Goal: Task Accomplishment & Management: Manage account settings

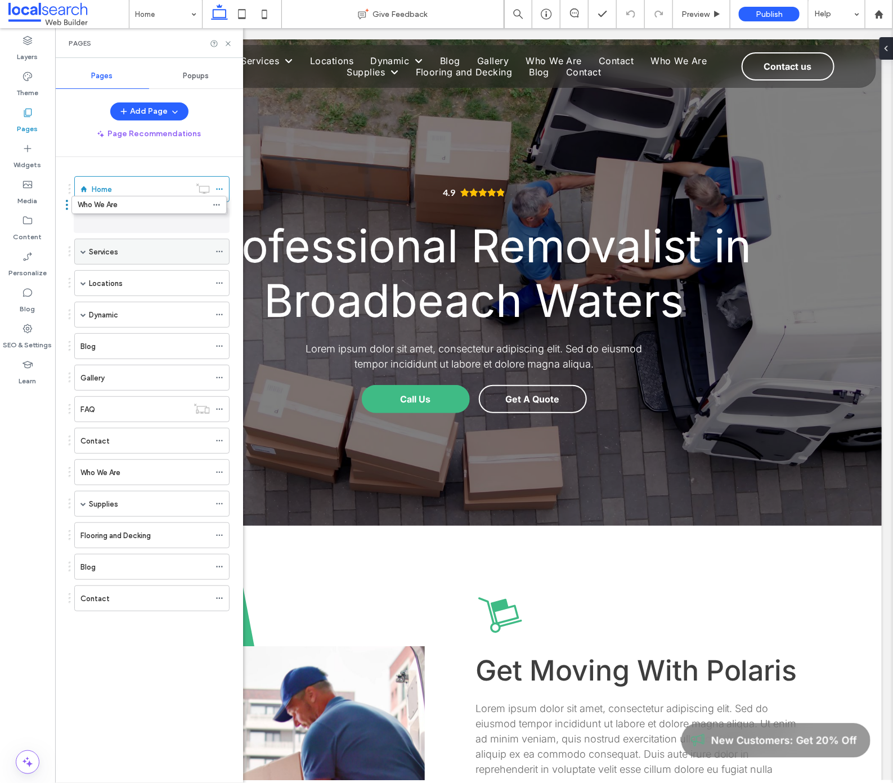
drag, startPoint x: 123, startPoint y: 407, endPoint x: 120, endPoint y: 214, distance: 193.6
drag, startPoint x: 105, startPoint y: 500, endPoint x: 102, endPoint y: 241, distance: 258.3
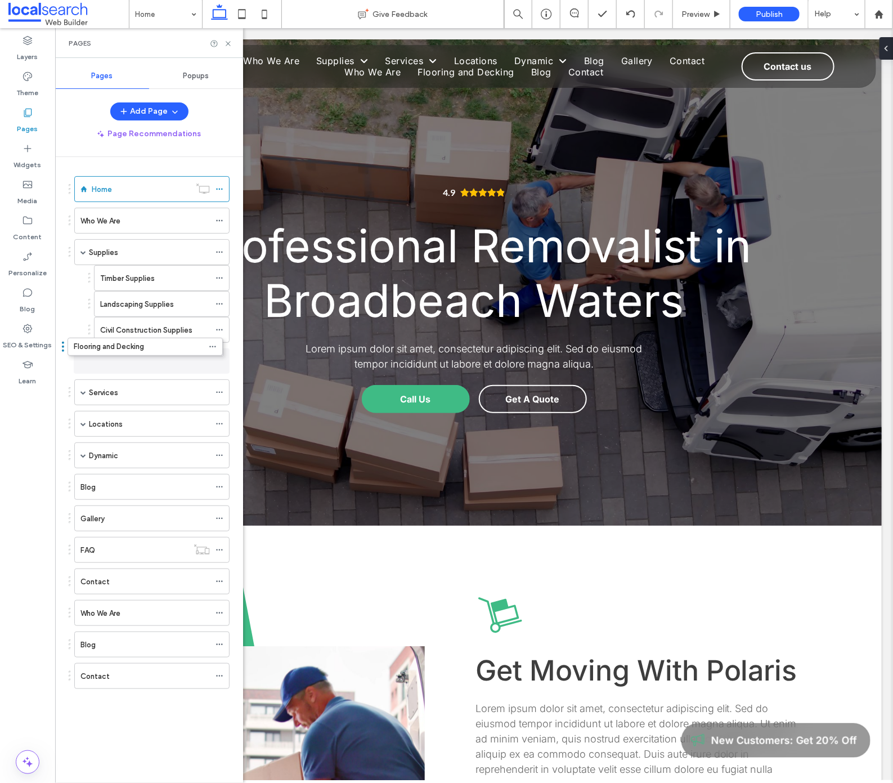
drag, startPoint x: 110, startPoint y: 612, endPoint x: 104, endPoint y: 357, distance: 254.9
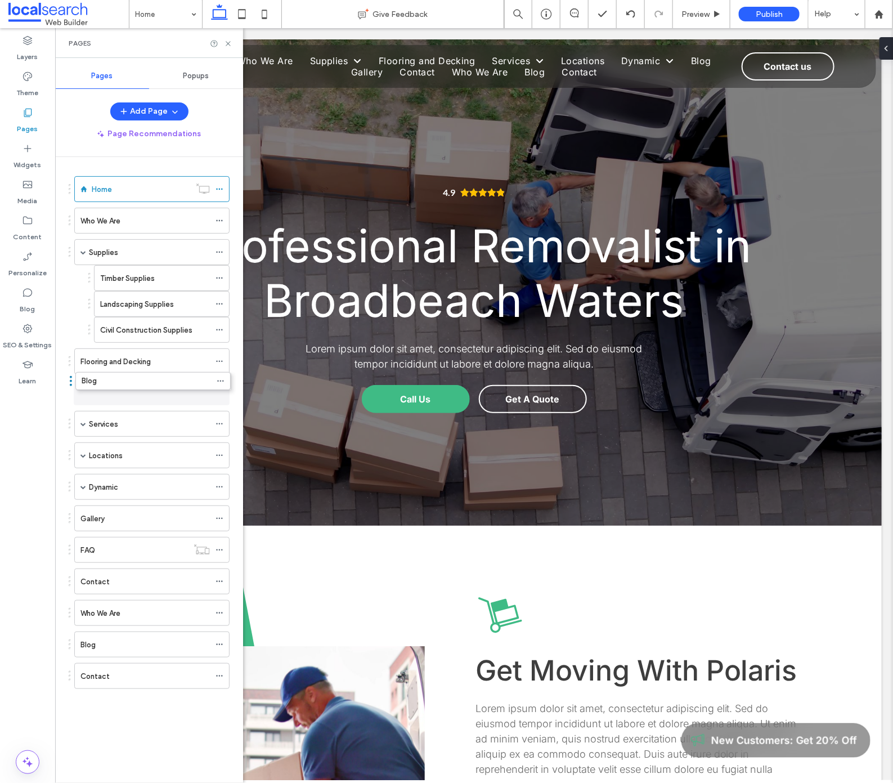
drag, startPoint x: 106, startPoint y: 473, endPoint x: 107, endPoint y: 375, distance: 98.5
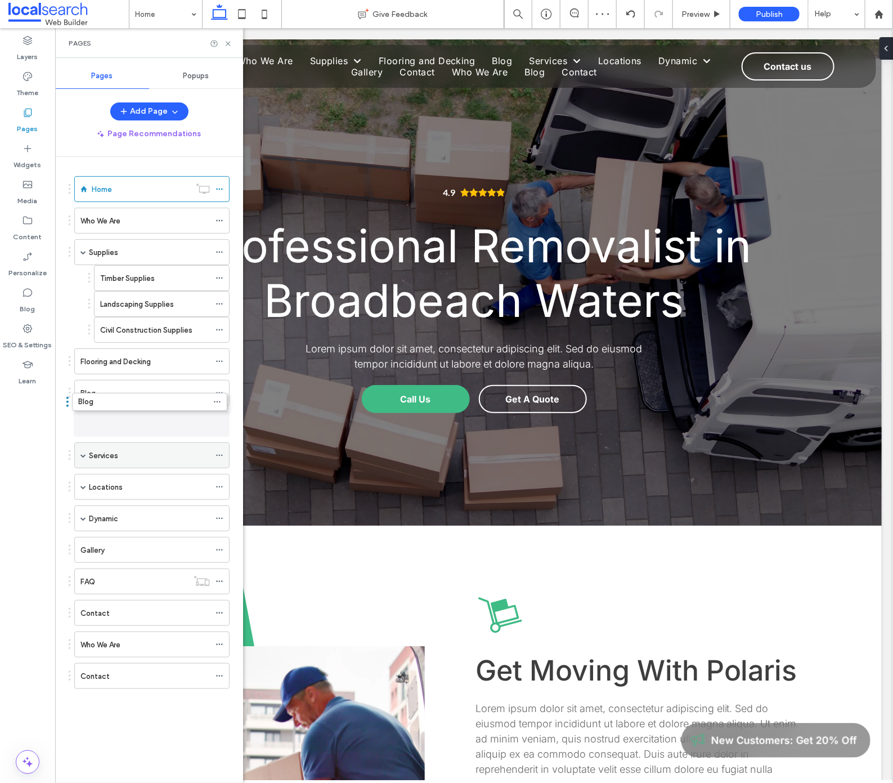
drag, startPoint x: 103, startPoint y: 639, endPoint x: 101, endPoint y: 407, distance: 232.4
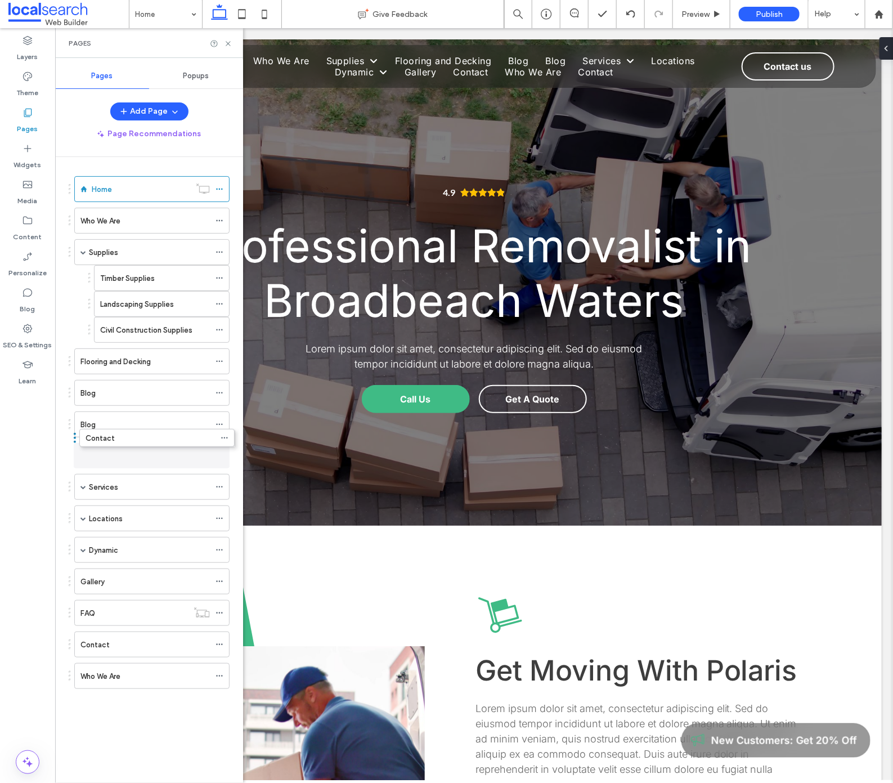
drag, startPoint x: 97, startPoint y: 675, endPoint x: 103, endPoint y: 452, distance: 222.3
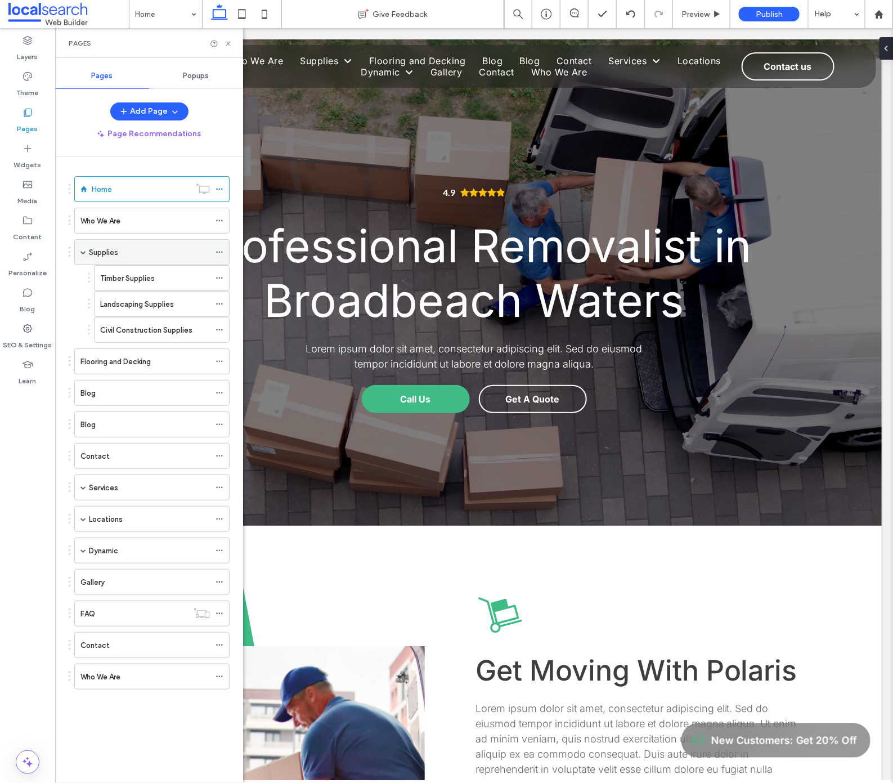
click at [83, 249] on span at bounding box center [83, 252] width 6 height 6
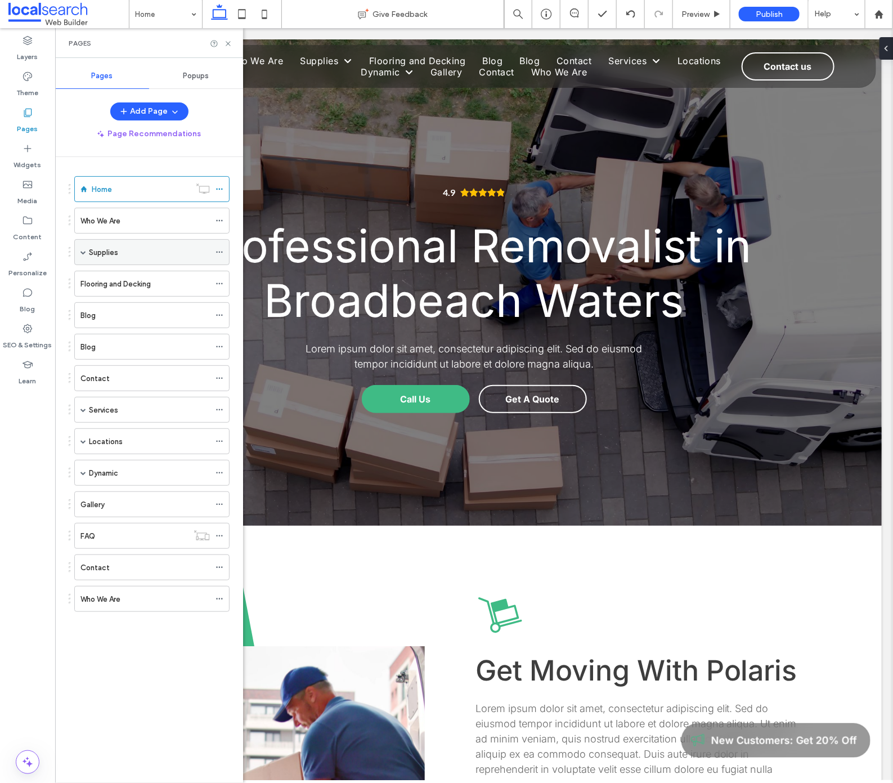
click at [83, 249] on span at bounding box center [83, 252] width 6 height 6
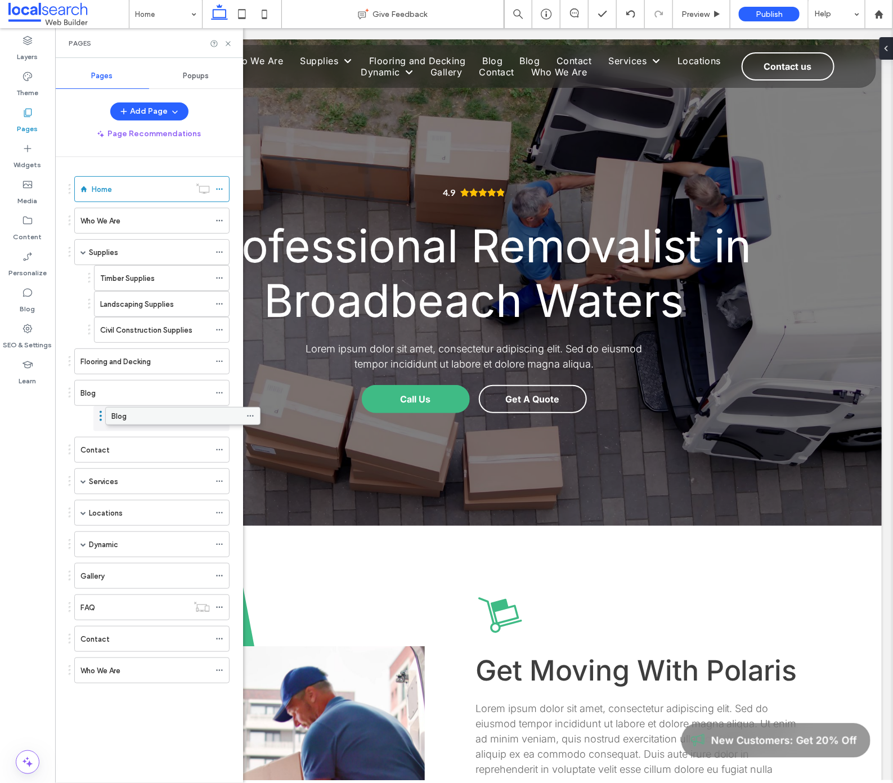
drag, startPoint x: 133, startPoint y: 420, endPoint x: 164, endPoint y: 419, distance: 30.9
click at [221, 478] on icon at bounding box center [219, 482] width 8 height 8
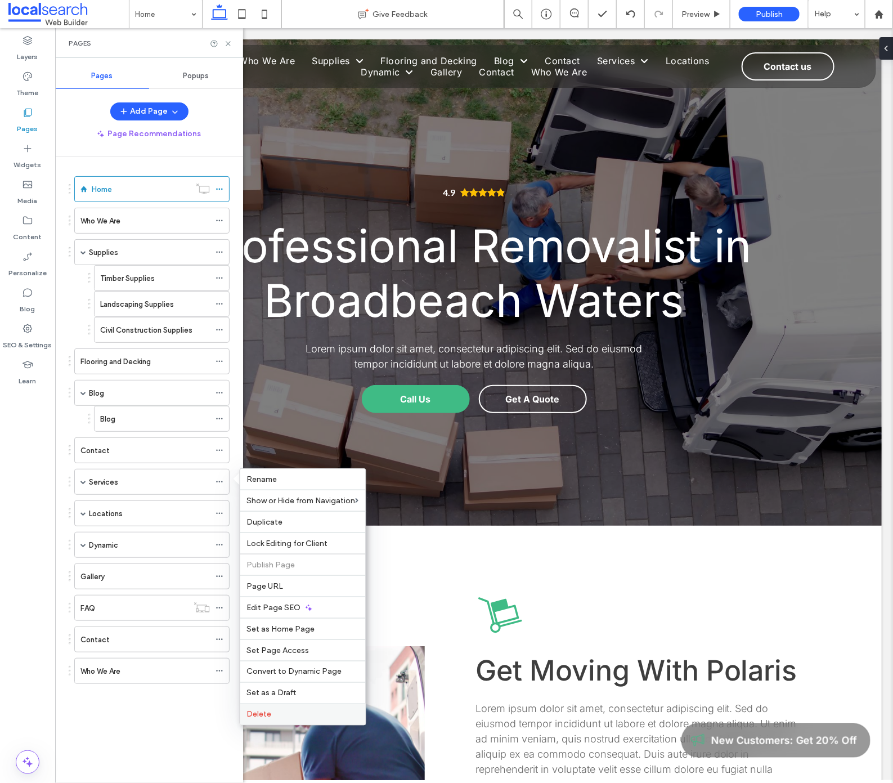
click at [312, 711] on label "Delete" at bounding box center [303, 714] width 112 height 10
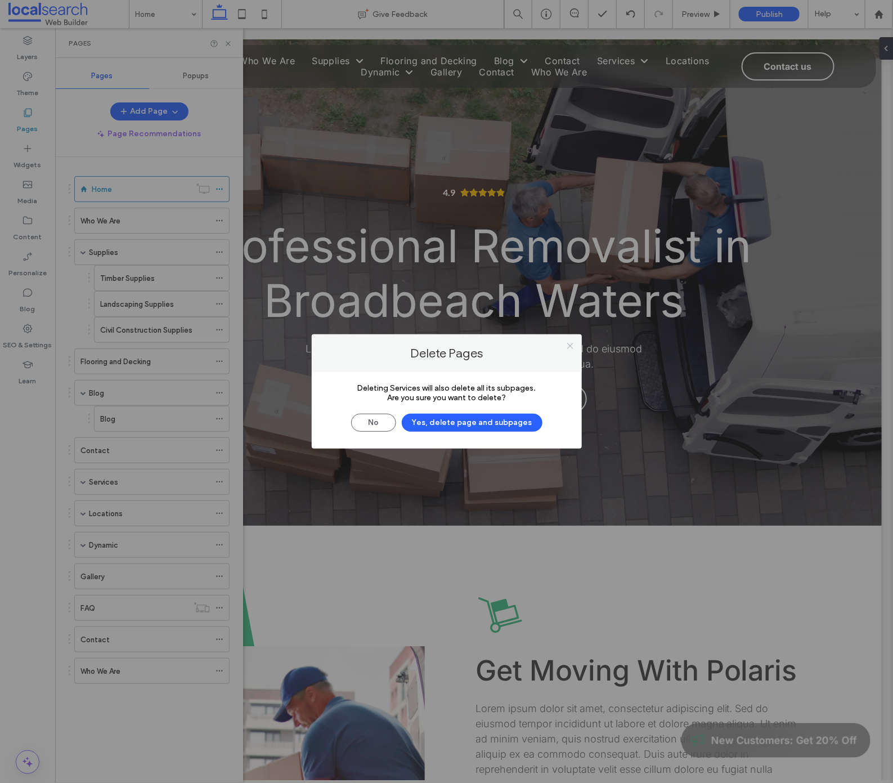
click at [568, 346] on icon at bounding box center [570, 346] width 8 height 8
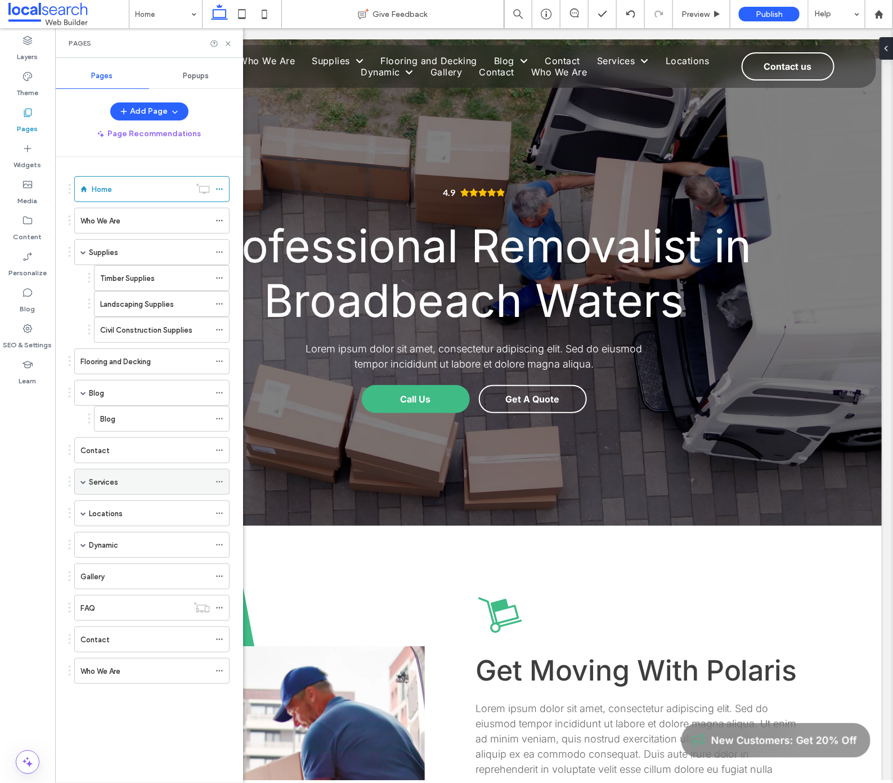
click at [83, 479] on span at bounding box center [83, 482] width 6 height 6
click at [223, 478] on icon at bounding box center [219, 482] width 8 height 8
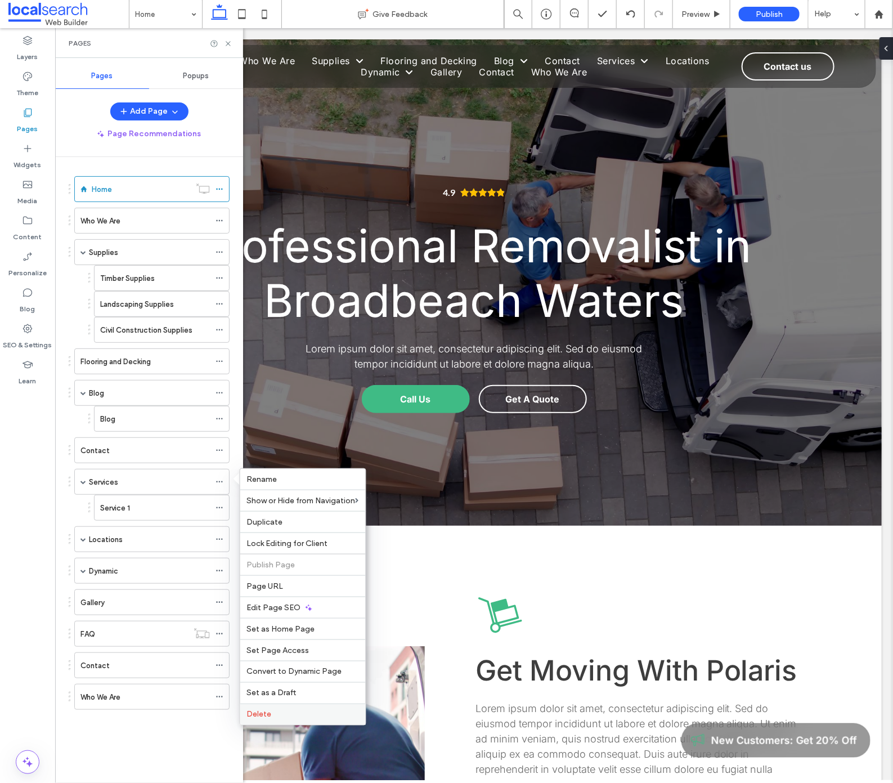
click at [285, 715] on label "Delete" at bounding box center [303, 714] width 112 height 10
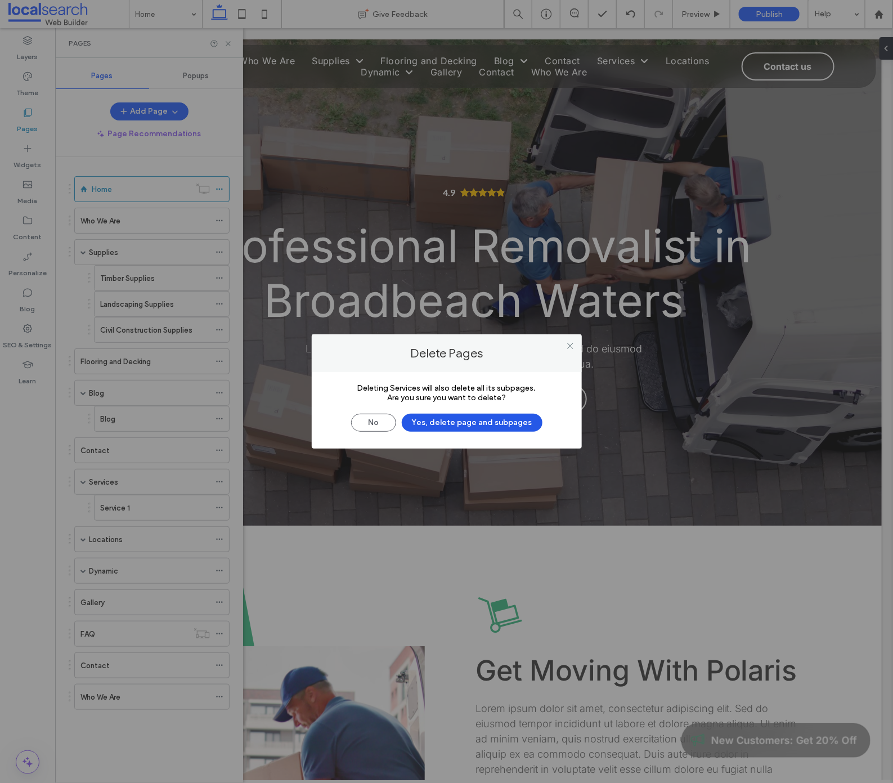
click at [457, 425] on button "Yes, delete page and subpages" at bounding box center [472, 423] width 141 height 18
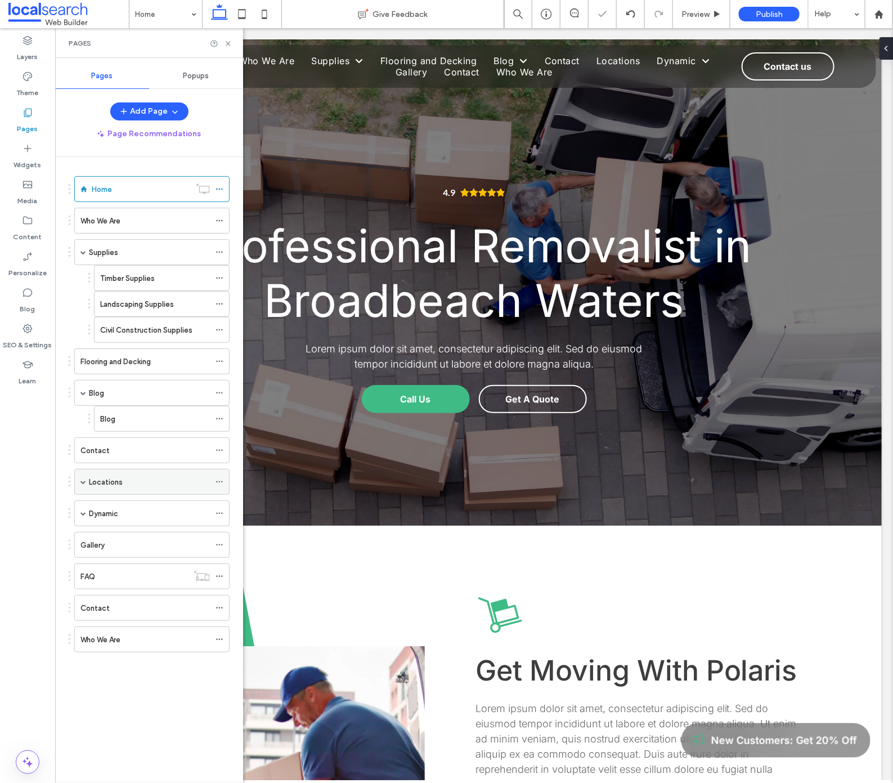
click at [218, 481] on use at bounding box center [219, 482] width 6 height 2
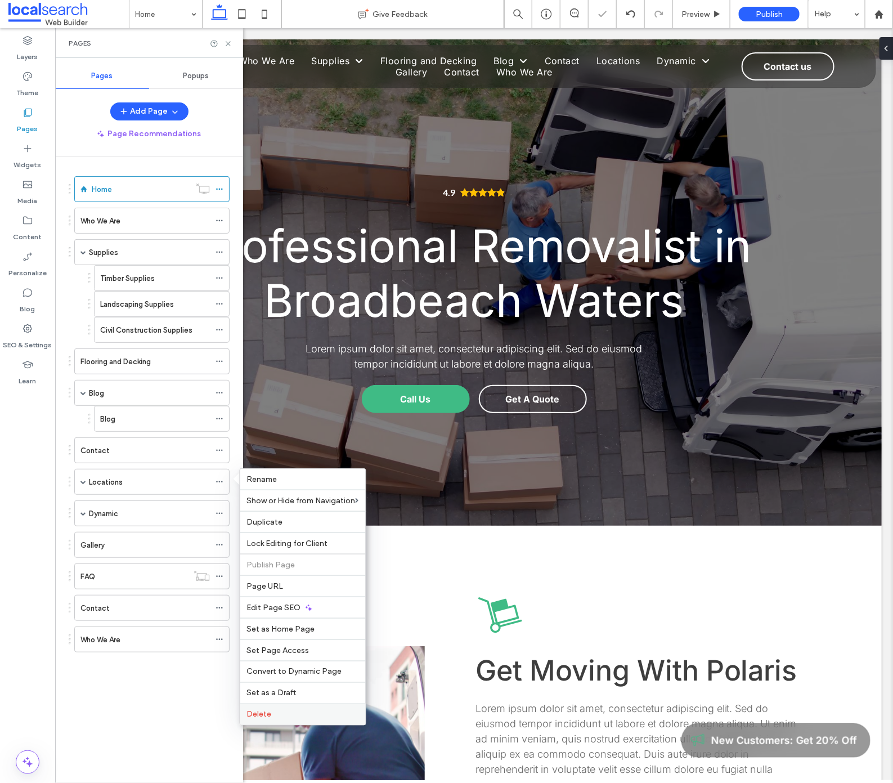
click at [262, 710] on span "Delete" at bounding box center [259, 714] width 25 height 10
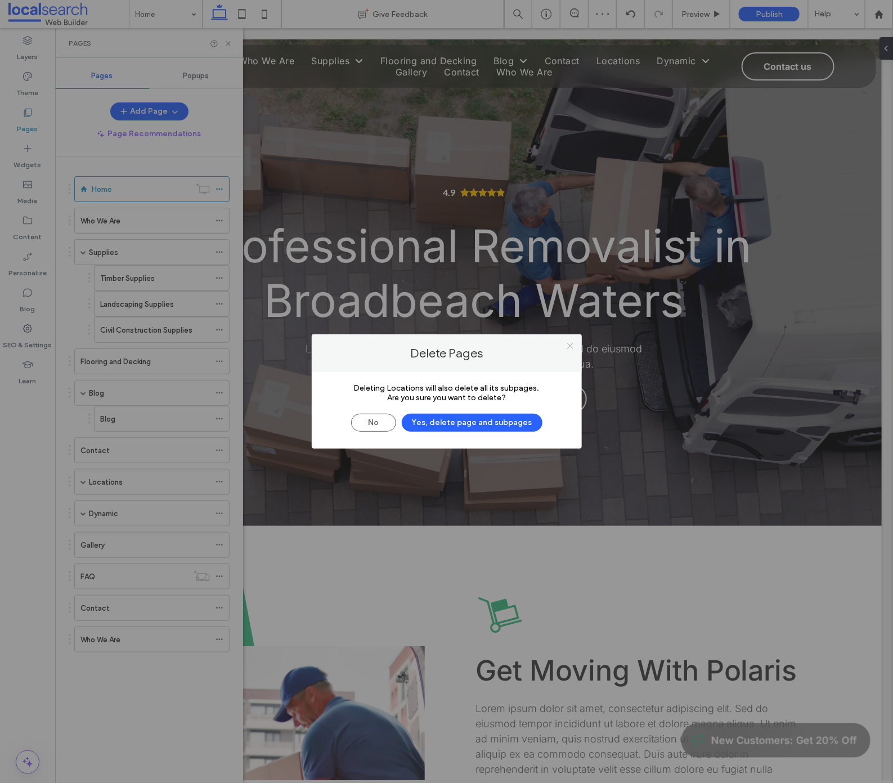
click at [571, 345] on icon at bounding box center [570, 346] width 8 height 8
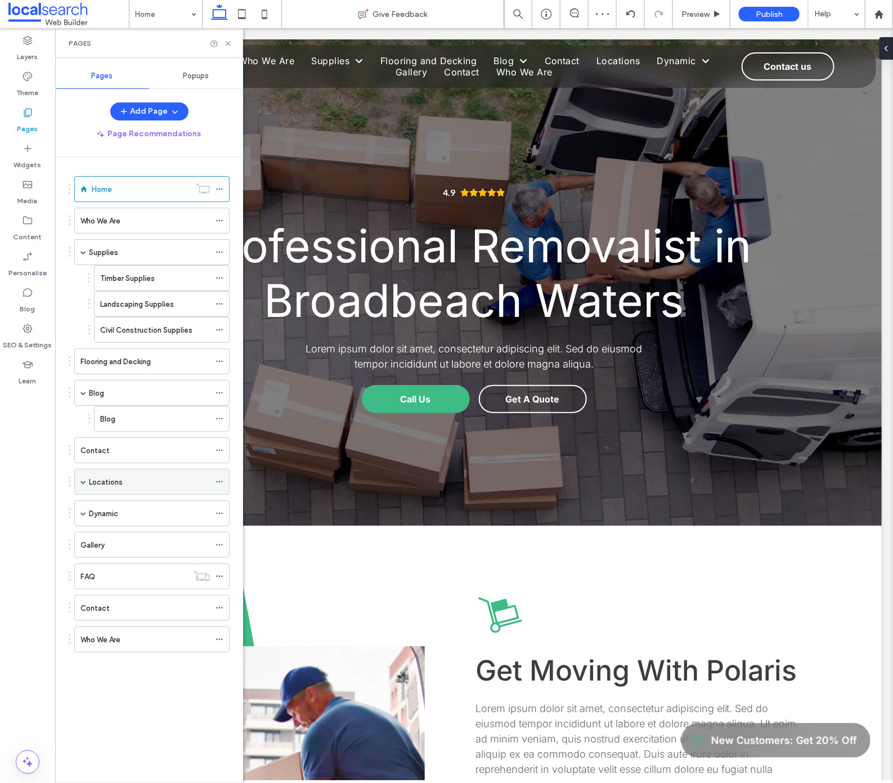
click at [84, 471] on span at bounding box center [83, 481] width 6 height 25
click at [219, 478] on icon at bounding box center [219, 482] width 8 height 8
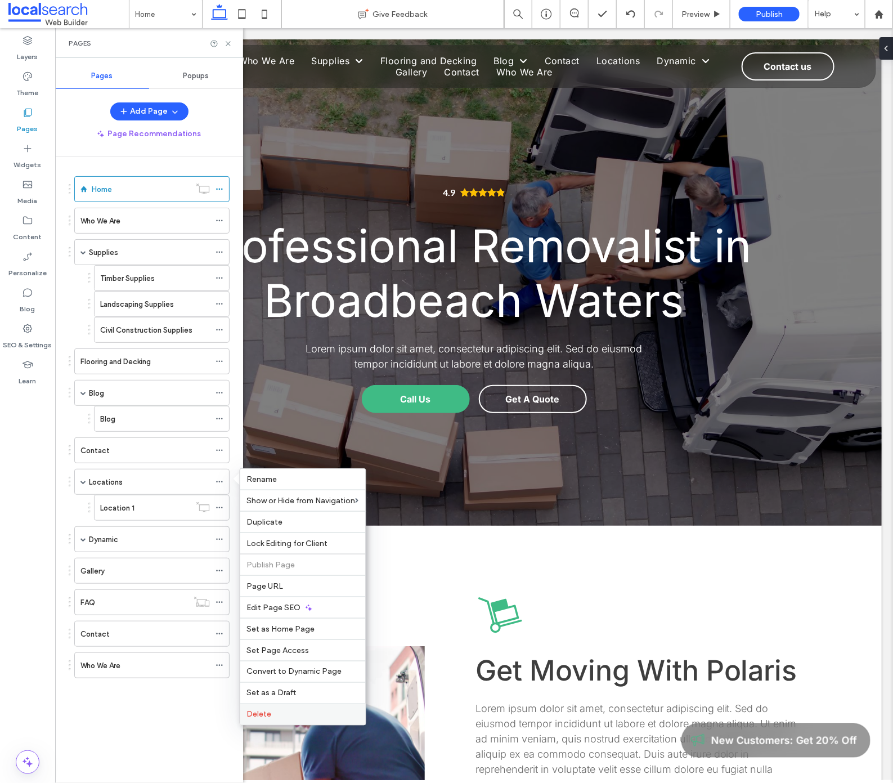
click at [285, 713] on label "Delete" at bounding box center [303, 714] width 112 height 10
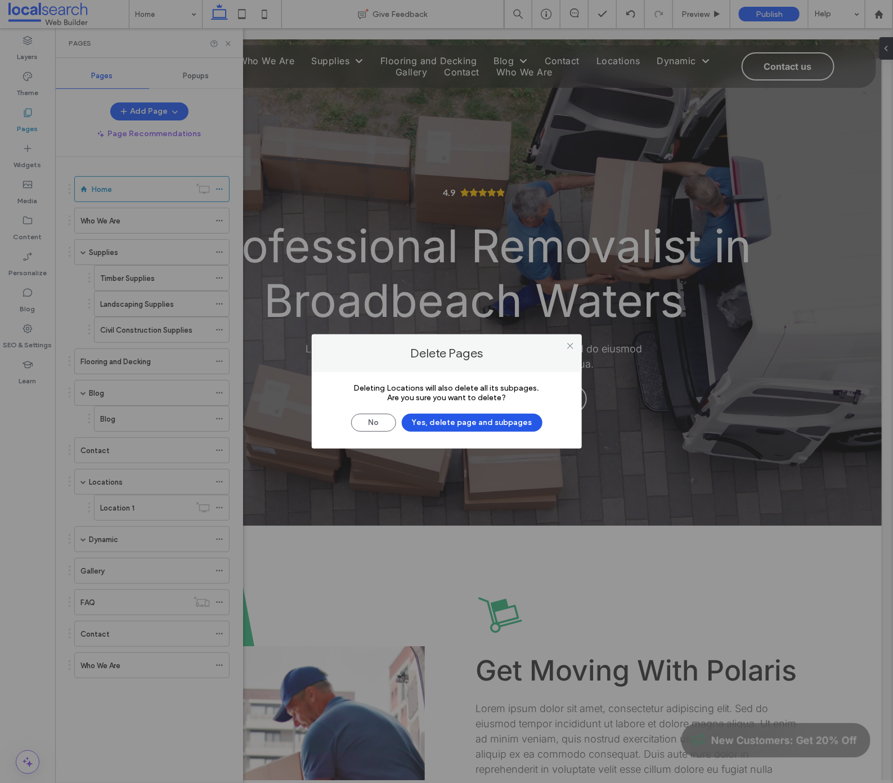
click at [486, 421] on button "Yes, delete page and subpages" at bounding box center [472, 423] width 141 height 18
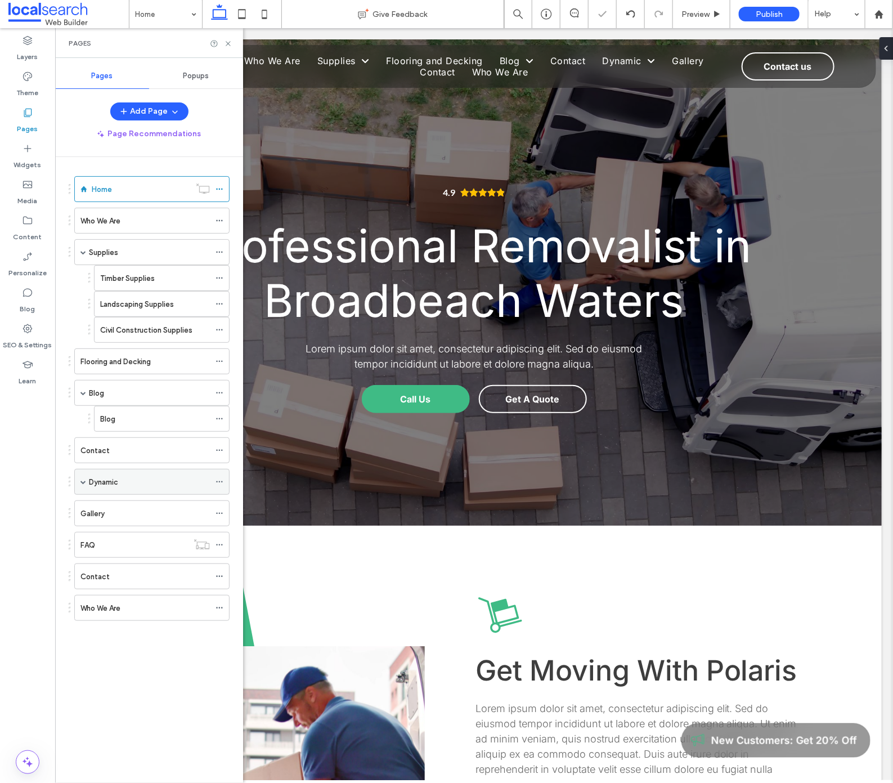
click at [217, 481] on use at bounding box center [219, 482] width 6 height 2
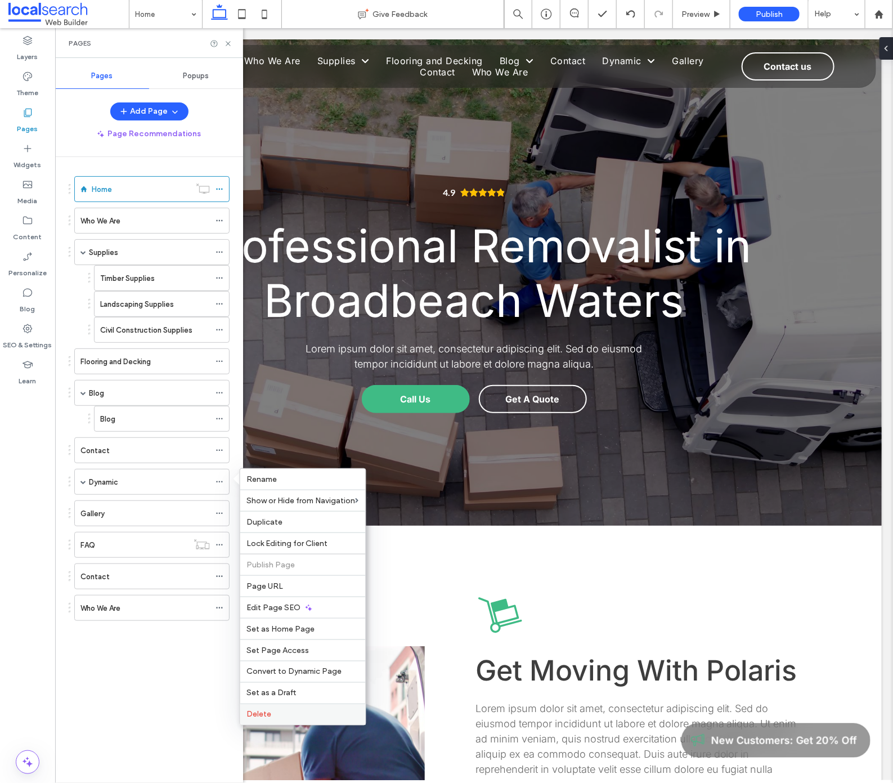
click at [265, 711] on span "Delete" at bounding box center [259, 714] width 25 height 10
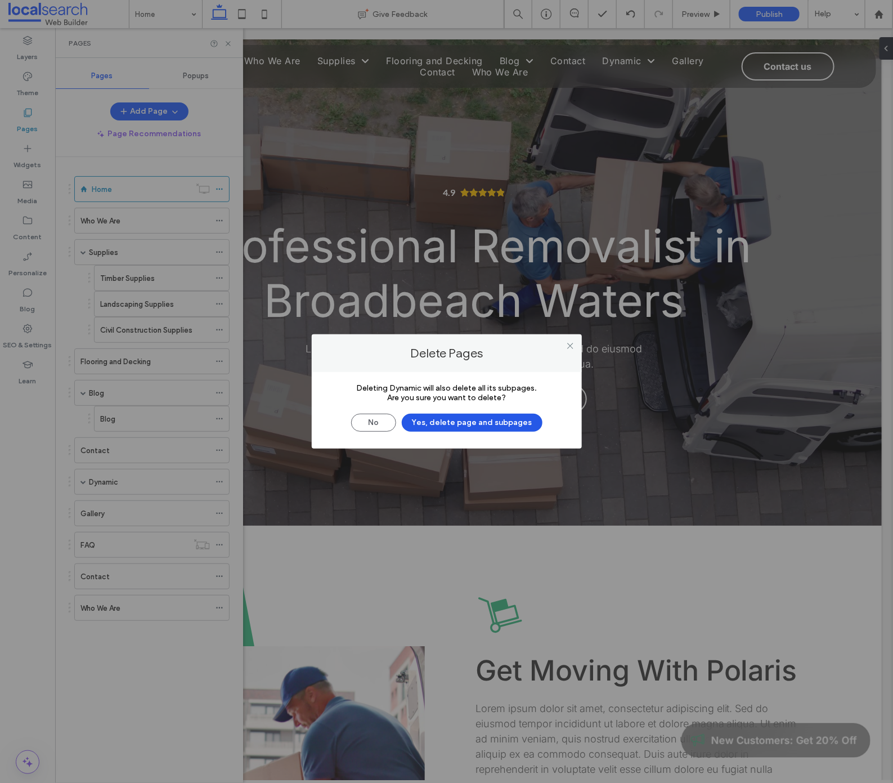
click at [488, 424] on button "Yes, delete page and subpages" at bounding box center [472, 423] width 141 height 18
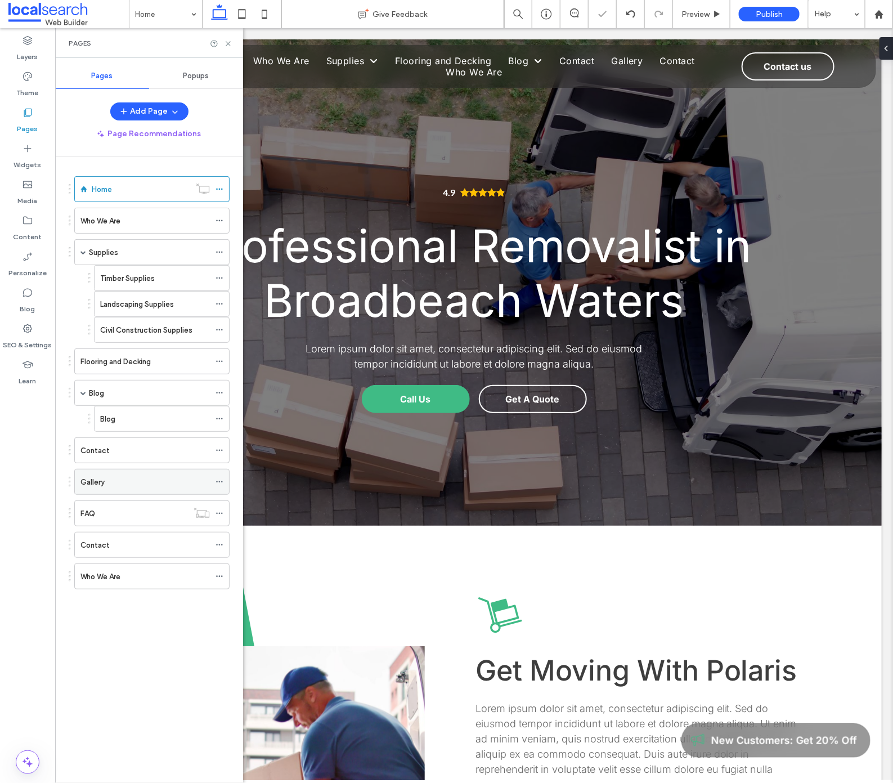
click at [222, 478] on icon at bounding box center [219, 482] width 8 height 8
click at [224, 505] on div at bounding box center [222, 513] width 14 height 17
click at [222, 510] on icon at bounding box center [219, 513] width 8 height 8
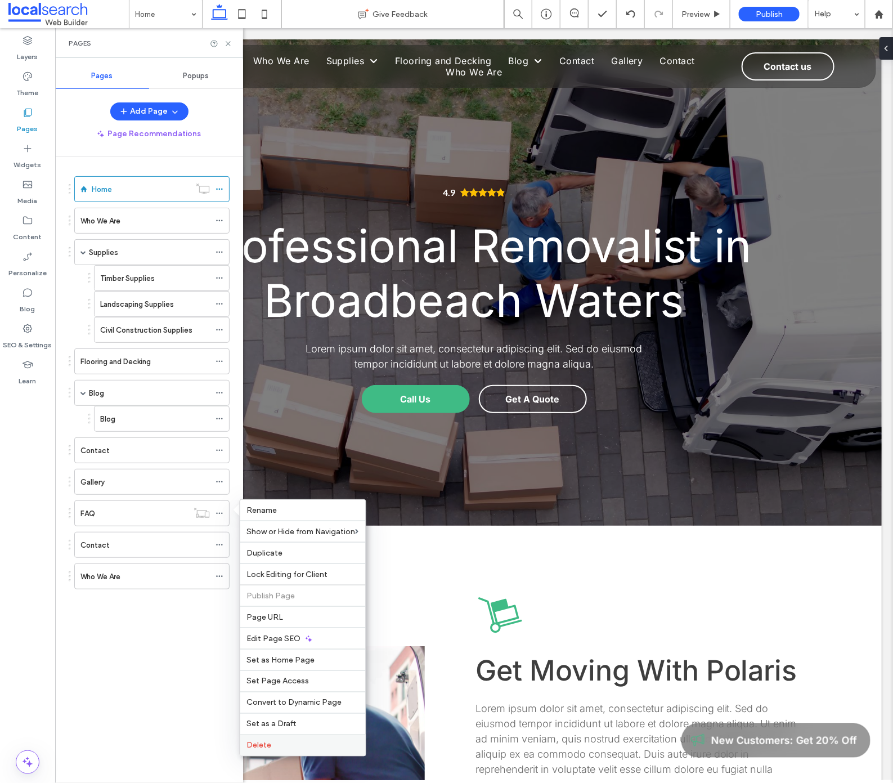
click at [279, 742] on label "Delete" at bounding box center [303, 745] width 112 height 10
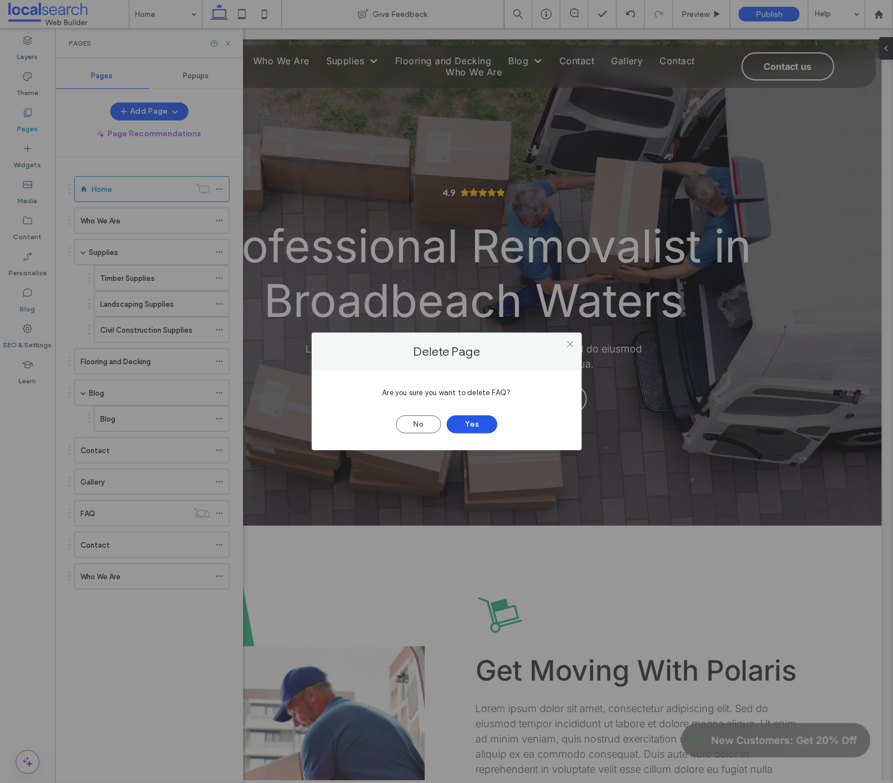
click at [460, 424] on button "Yes" at bounding box center [472, 424] width 51 height 18
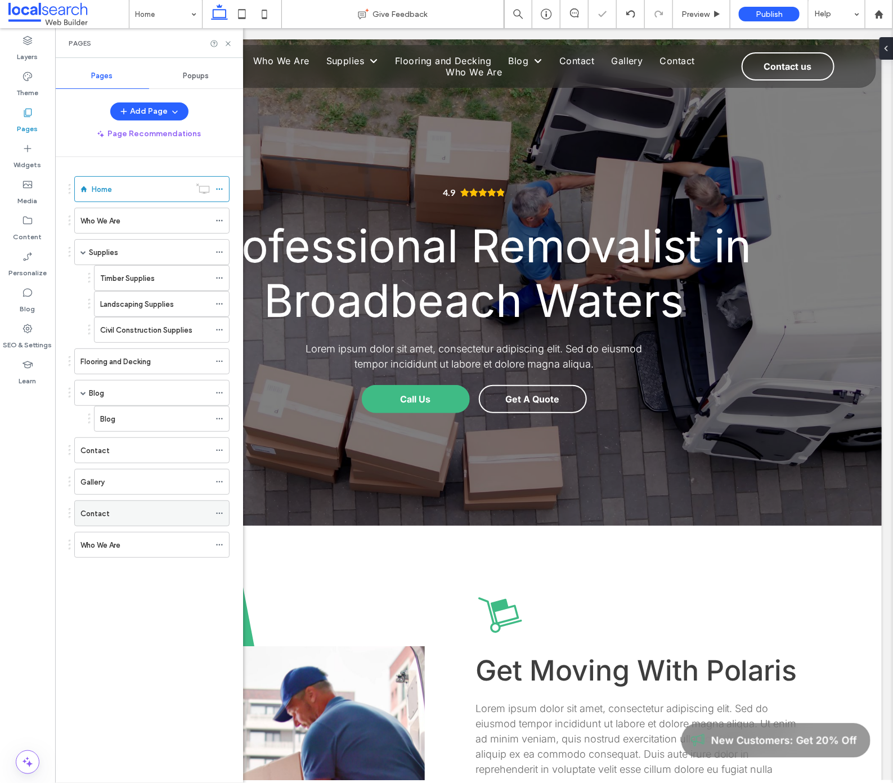
click at [217, 509] on icon at bounding box center [219, 513] width 8 height 8
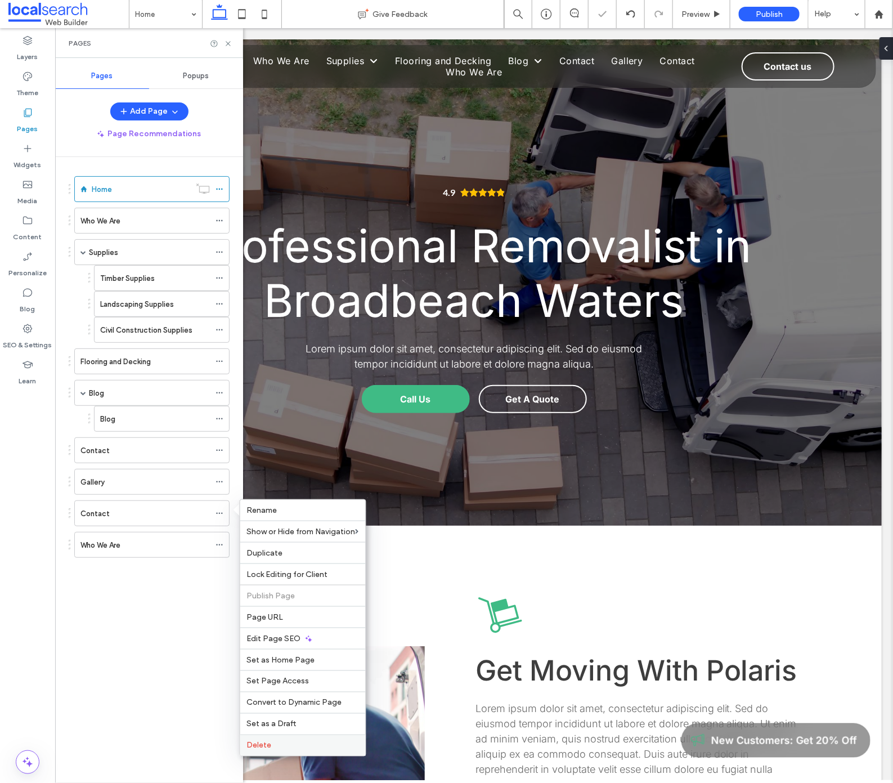
click at [275, 753] on div "Delete" at bounding box center [302, 744] width 125 height 21
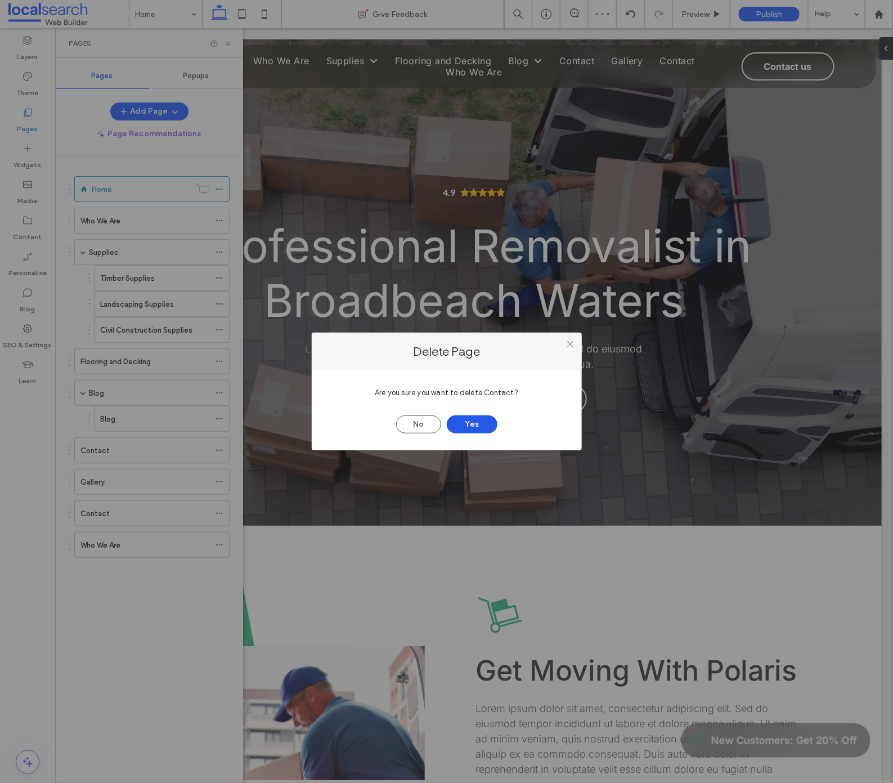
click at [474, 426] on button "Yes" at bounding box center [472, 424] width 51 height 18
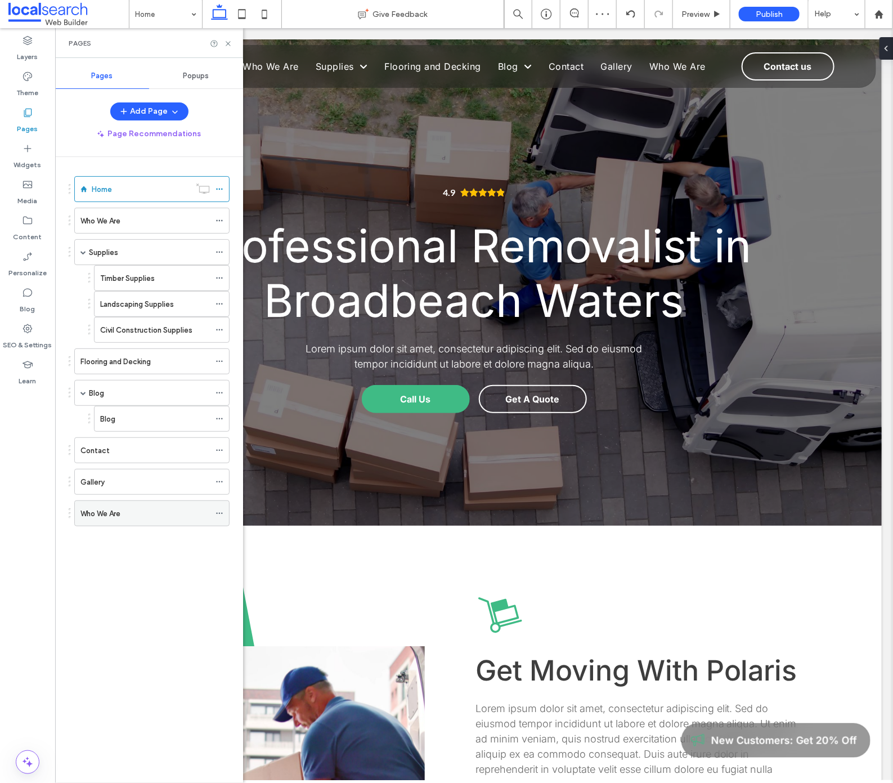
click at [222, 509] on icon at bounding box center [219, 513] width 8 height 8
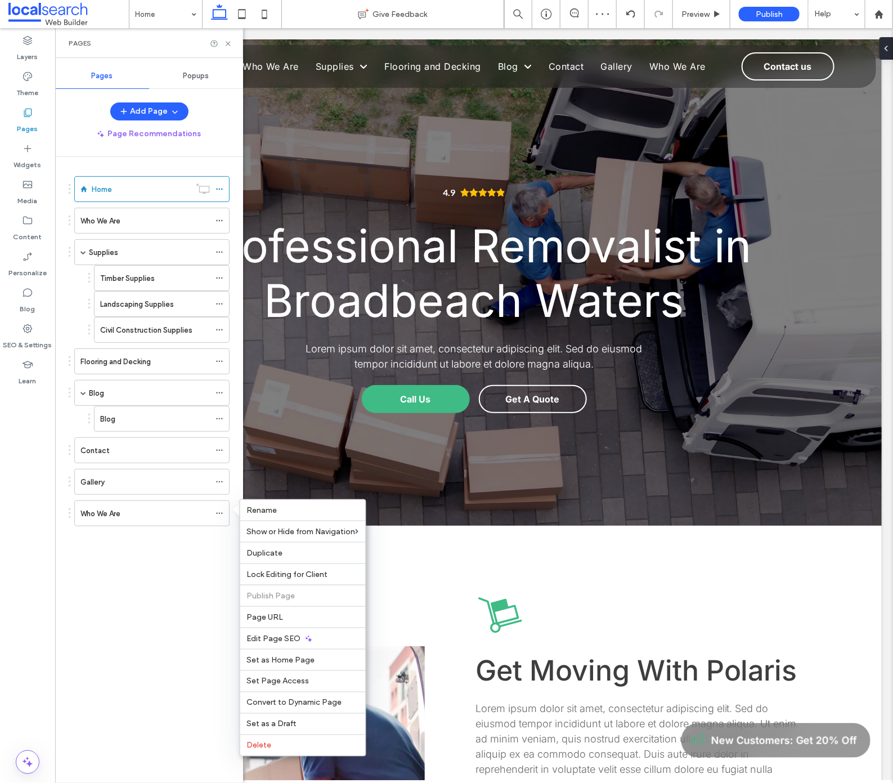
click at [92, 616] on div "Home Who We Are Supplies Timber Supplies Landscaping Supplies Civil Constructio…" at bounding box center [156, 467] width 174 height 620
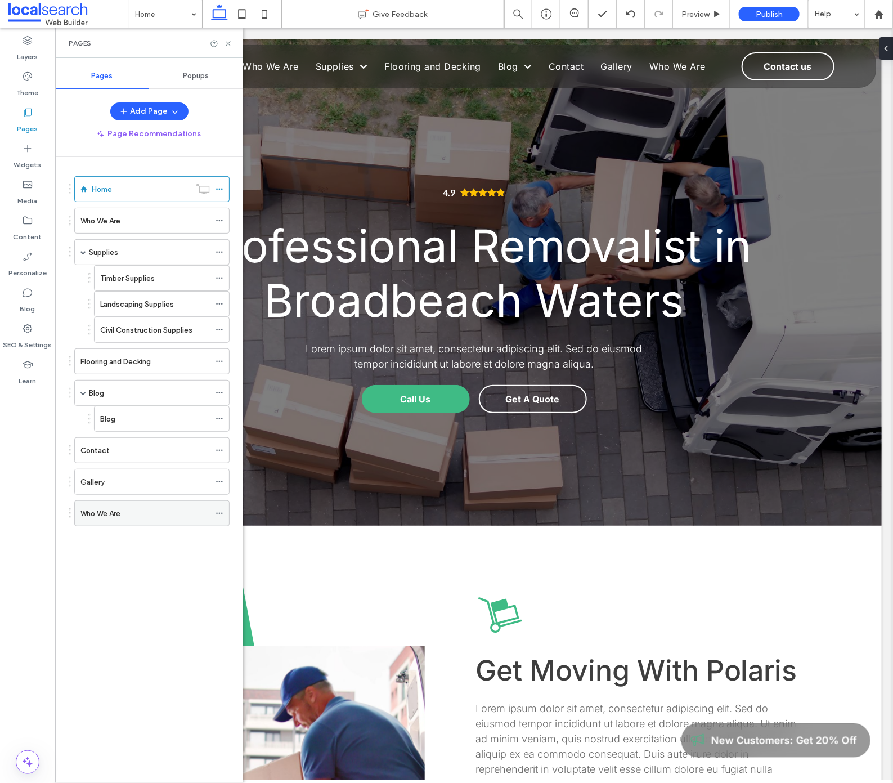
click at [112, 507] on label "Who We Are" at bounding box center [100, 514] width 40 height 20
click at [141, 221] on div "Who We Are" at bounding box center [144, 221] width 129 height 12
click at [221, 511] on span at bounding box center [219, 513] width 8 height 17
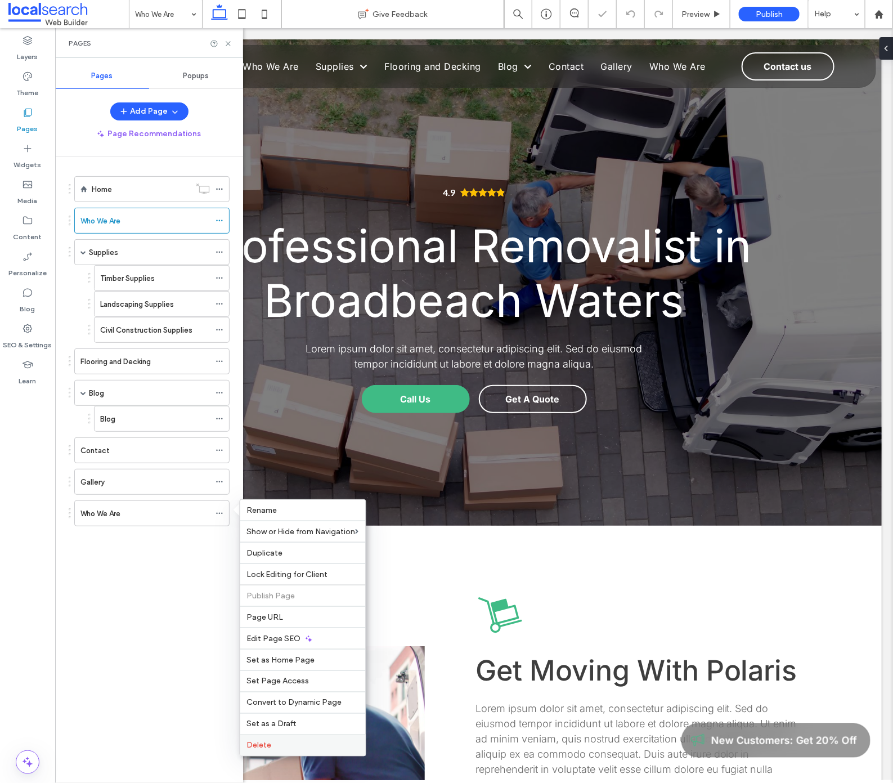
click at [294, 739] on div "Delete" at bounding box center [302, 744] width 125 height 21
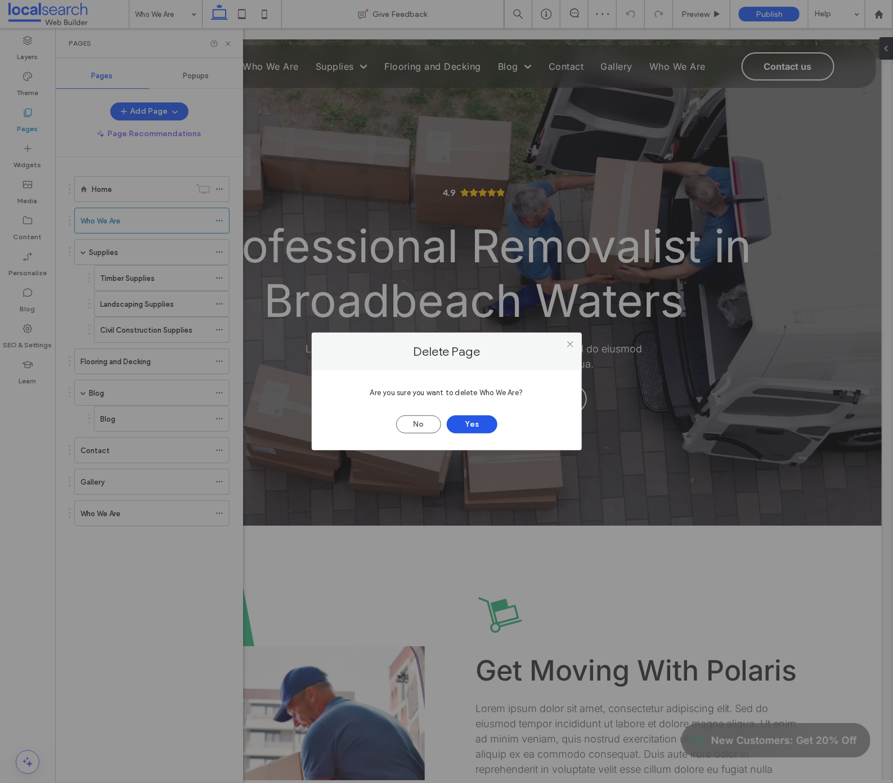
click at [473, 424] on button "Yes" at bounding box center [472, 424] width 51 height 18
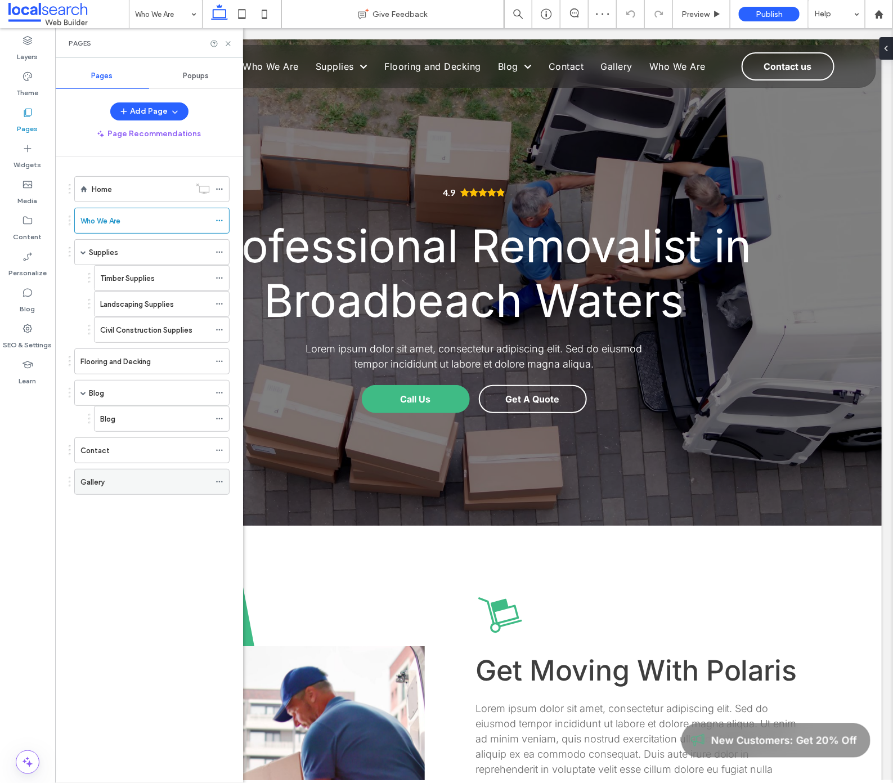
click at [218, 479] on icon at bounding box center [219, 482] width 8 height 8
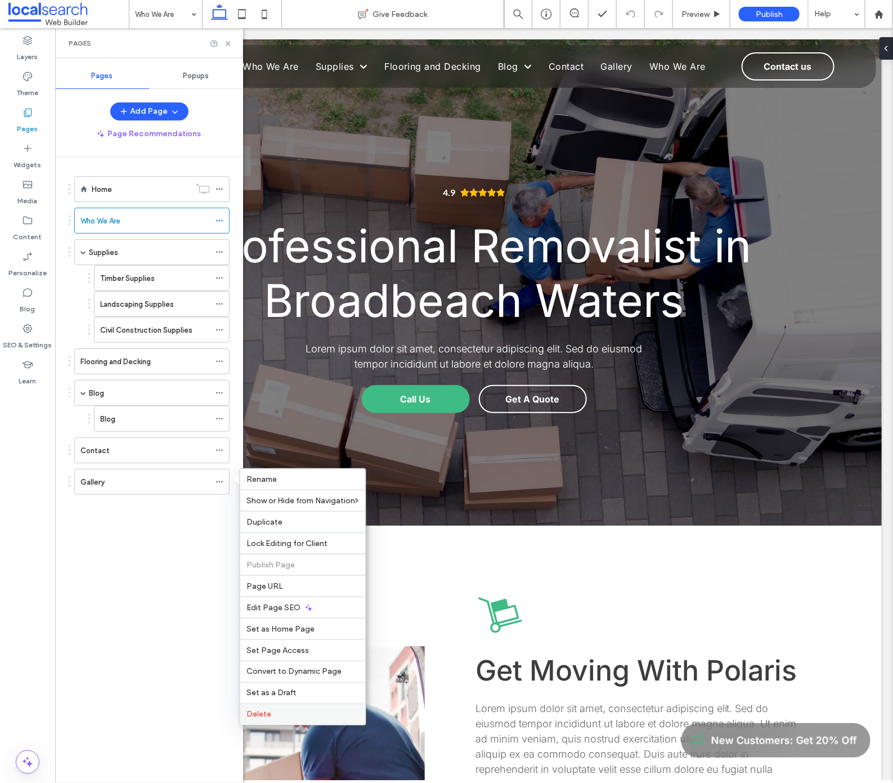
click at [280, 712] on label "Delete" at bounding box center [303, 714] width 112 height 10
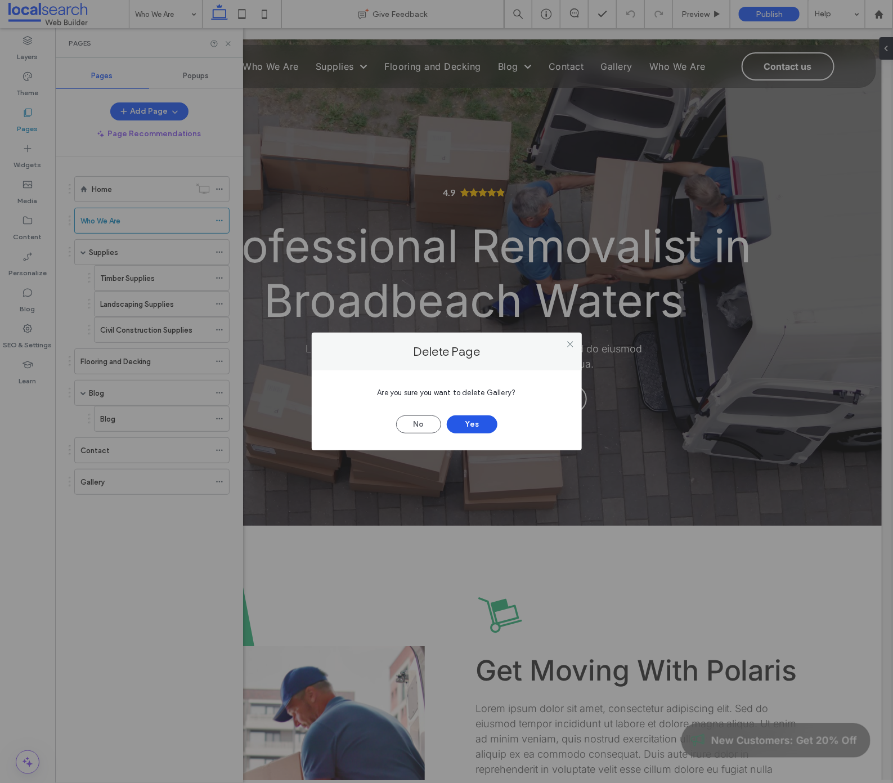
click at [471, 426] on button "Yes" at bounding box center [472, 424] width 51 height 18
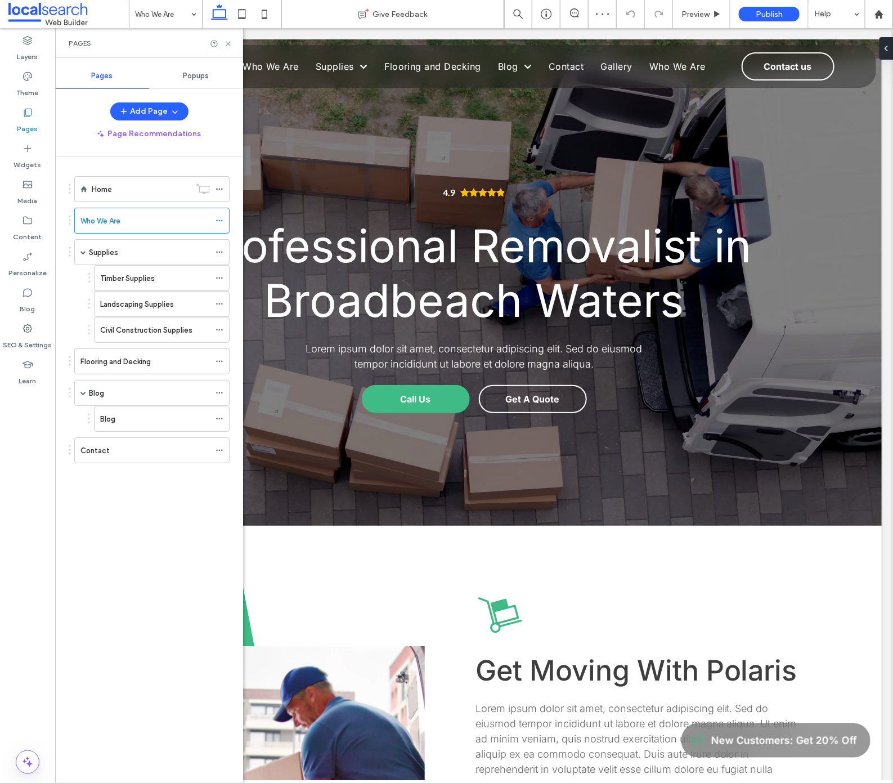
click at [120, 507] on div "Home Who We Are Supplies Timber Supplies Landscaping Supplies Civil Constructio…" at bounding box center [156, 467] width 174 height 620
click at [138, 183] on div "Home" at bounding box center [141, 189] width 98 height 12
